Goal: Task Accomplishment & Management: Manage account settings

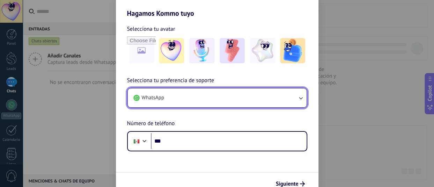
click at [302, 97] on icon "button" at bounding box center [300, 97] width 7 height 7
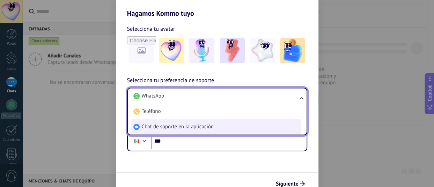
click at [162, 127] on span "Chat de soporte en la aplicación" at bounding box center [178, 126] width 72 height 7
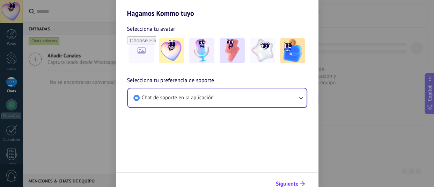
click at [297, 182] on span "Siguiente" at bounding box center [287, 183] width 23 height 5
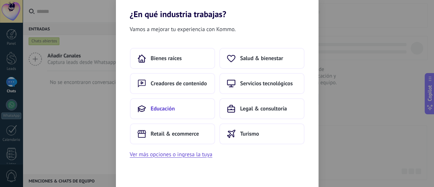
click at [178, 102] on button "Educación" at bounding box center [172, 108] width 85 height 21
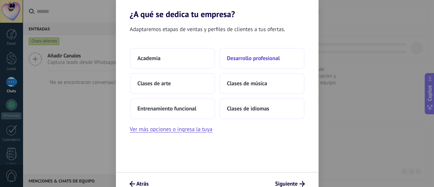
click at [245, 57] on span "Desarrollo profesional" at bounding box center [253, 58] width 53 height 7
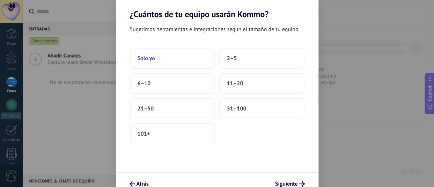
click at [201, 59] on button "Solo yo" at bounding box center [172, 58] width 85 height 21
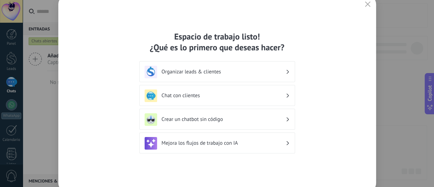
click at [283, 72] on h3 "Organizar leads & clientes" at bounding box center [224, 71] width 124 height 7
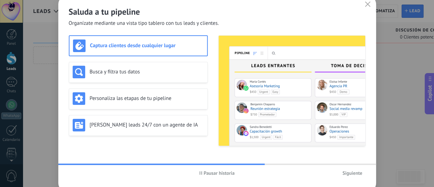
click at [353, 171] on span "Siguiente" at bounding box center [352, 172] width 20 height 5
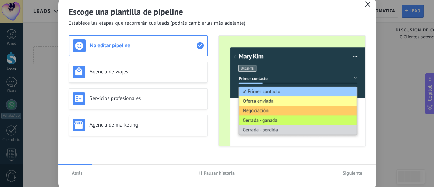
click at [369, 3] on icon "button" at bounding box center [368, 4] width 6 height 6
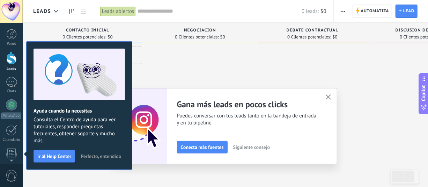
click at [331, 98] on icon "button" at bounding box center [328, 96] width 5 height 5
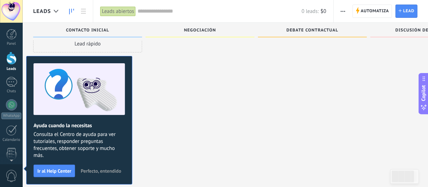
click at [9, 59] on div at bounding box center [11, 58] width 10 height 13
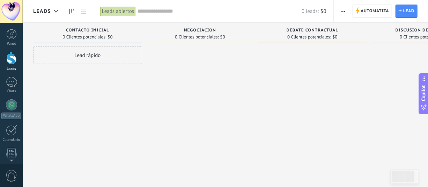
click at [117, 57] on div "Lead rápido" at bounding box center [87, 54] width 109 height 17
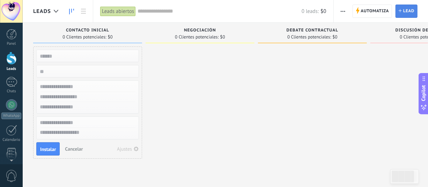
click at [408, 12] on span "Lead" at bounding box center [408, 11] width 11 height 13
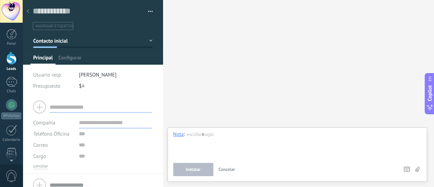
click at [147, 12] on button "button" at bounding box center [148, 11] width 10 height 10
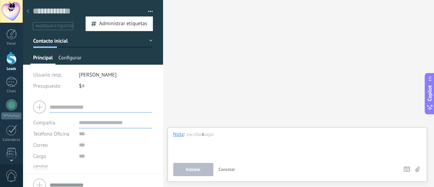
click at [67, 57] on span "Configurar" at bounding box center [69, 59] width 23 height 10
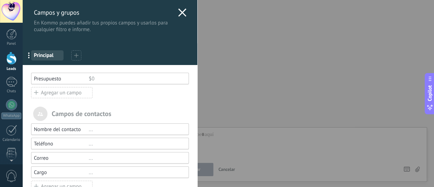
click at [181, 12] on use at bounding box center [182, 12] width 8 height 8
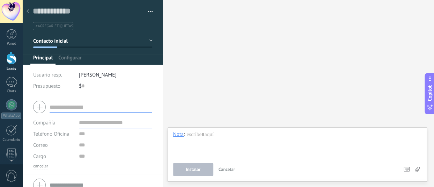
click at [16, 17] on div at bounding box center [11, 11] width 23 height 23
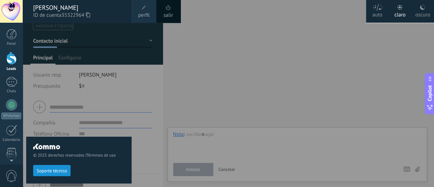
click at [422, 12] on div "oscuro" at bounding box center [422, 14] width 15 height 18
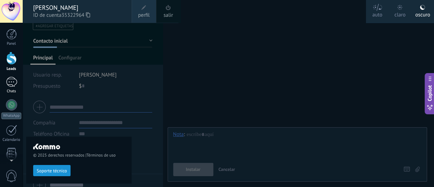
click at [10, 80] on div at bounding box center [11, 82] width 11 height 10
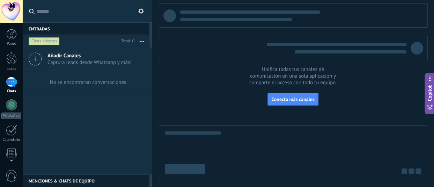
click at [141, 8] on button at bounding box center [141, 11] width 8 height 8
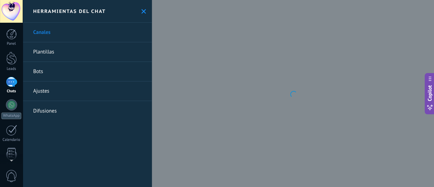
click at [141, 13] on use at bounding box center [143, 11] width 5 height 5
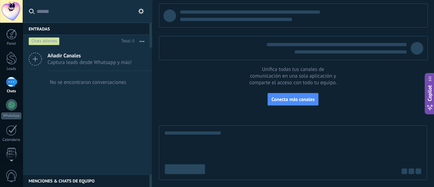
click at [140, 13] on use at bounding box center [141, 11] width 6 height 6
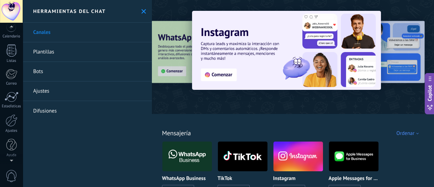
scroll to position [103, 0]
click at [12, 142] on div at bounding box center [11, 145] width 10 height 12
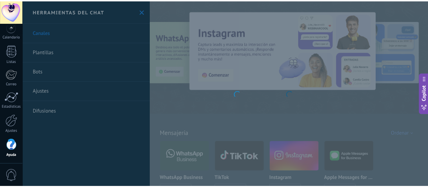
scroll to position [104, 0]
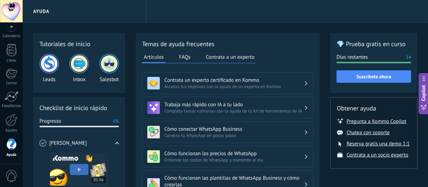
click at [38, 9] on div "Ayuda" at bounding box center [85, 11] width 124 height 22
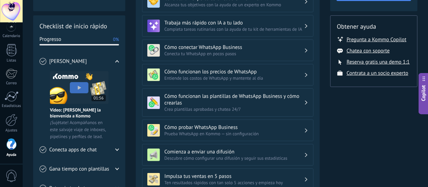
scroll to position [70, 0]
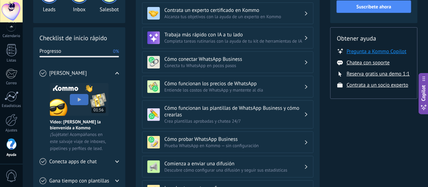
click at [372, 51] on button "Pregunta a Kommo Copilot" at bounding box center [377, 51] width 60 height 7
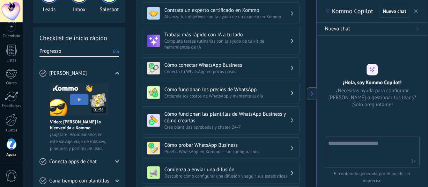
click at [345, 150] on textarea at bounding box center [367, 151] width 79 height 25
type textarea "**********"
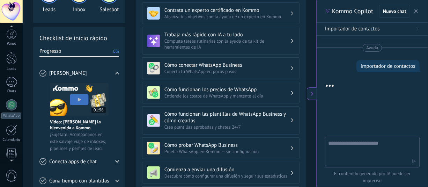
scroll to position [104, 0]
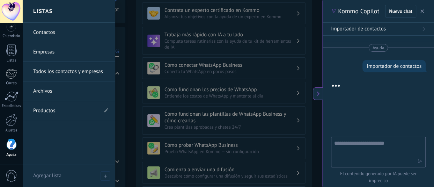
click at [48, 32] on link "Contactos" at bounding box center [70, 33] width 75 height 20
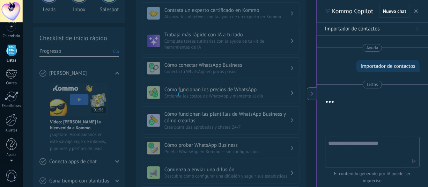
scroll to position [68, 0]
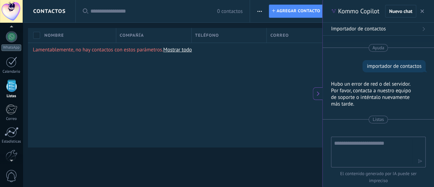
scroll to position [34, 0]
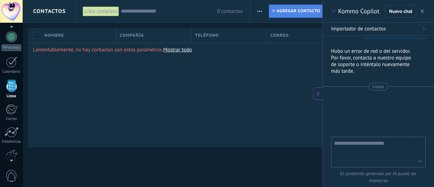
click at [299, 12] on span "Agregar contacto" at bounding box center [298, 11] width 44 height 13
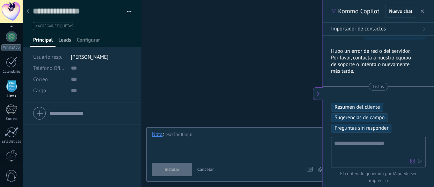
click at [66, 40] on span "Leads" at bounding box center [64, 42] width 13 height 10
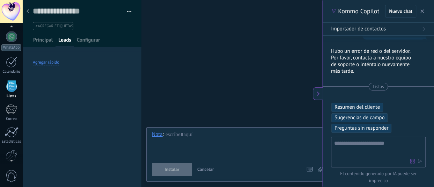
click at [47, 62] on div "Agregar rápido" at bounding box center [46, 63] width 27 height 6
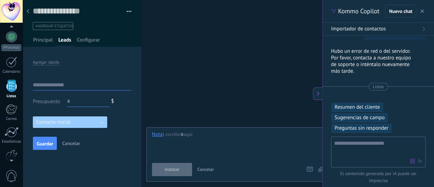
click at [102, 123] on button "Contacto inicial" at bounding box center [70, 122] width 74 height 12
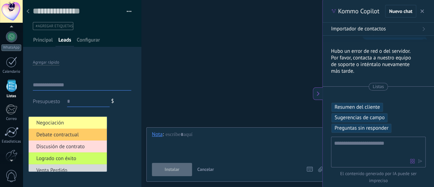
scroll to position [18, 0]
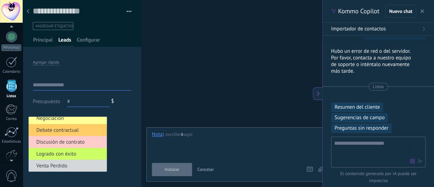
click at [125, 128] on div "Presupuesto $ Contacto inicial Negociación Debate contractual Discusión de cont…" at bounding box center [82, 114] width 98 height 81
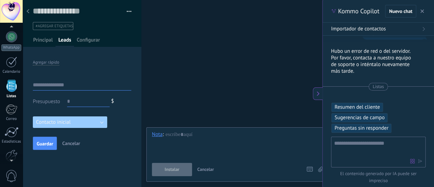
click at [55, 83] on input "text" at bounding box center [82, 84] width 98 height 11
click at [91, 41] on span "Configurar" at bounding box center [88, 42] width 23 height 10
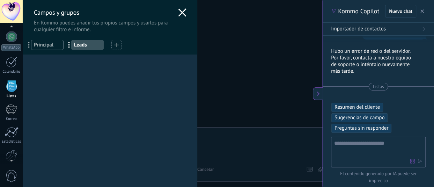
click at [182, 9] on icon at bounding box center [182, 12] width 8 height 8
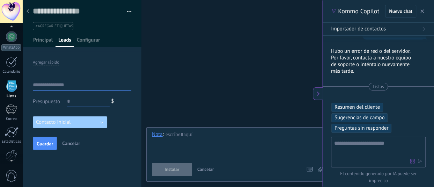
click at [422, 10] on icon "button" at bounding box center [421, 10] width 3 height 3
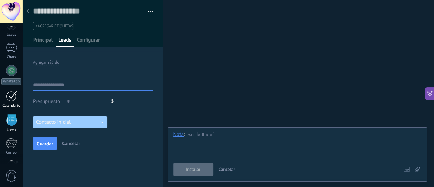
scroll to position [0, 0]
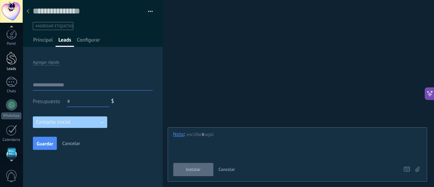
click at [10, 60] on div at bounding box center [11, 58] width 10 height 13
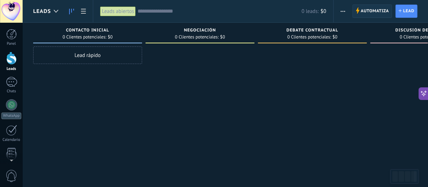
click at [381, 12] on span "Automatiza" at bounding box center [375, 11] width 28 height 13
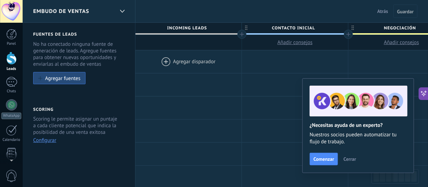
click at [356, 156] on span "Cerrar" at bounding box center [349, 158] width 13 height 5
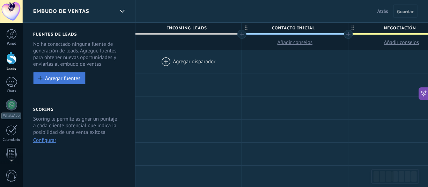
click at [63, 81] on div "Agregar fuentes" at bounding box center [62, 78] width 35 height 6
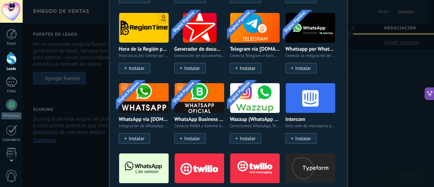
scroll to position [344, 0]
